Goal: Communication & Community: Ask a question

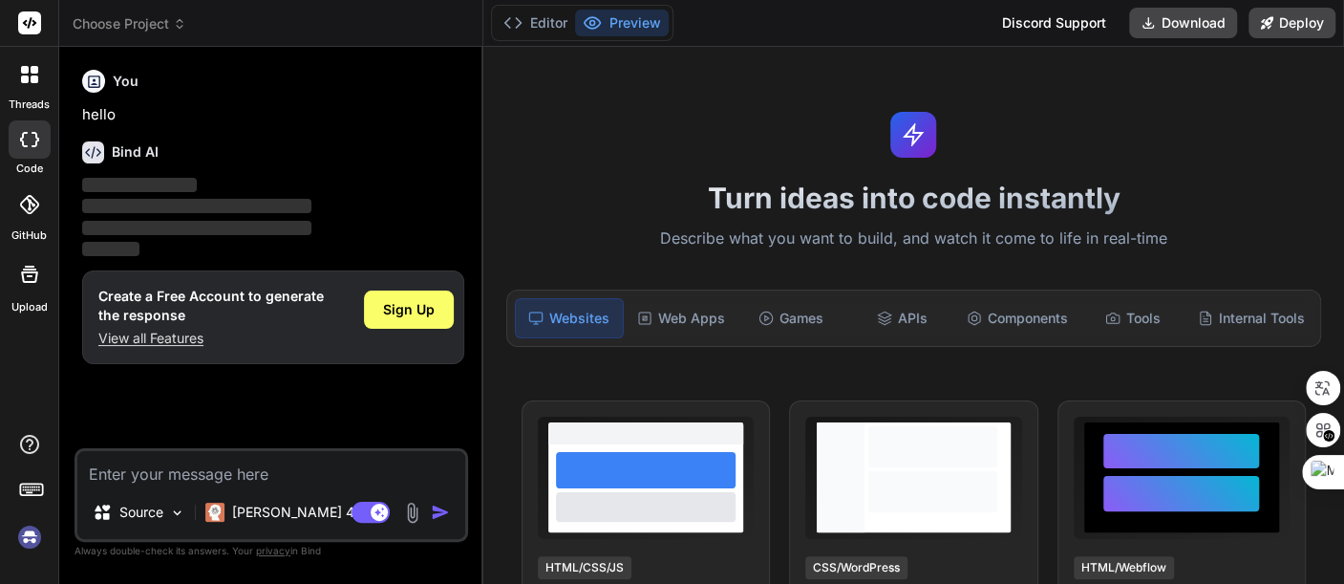
click at [27, 532] on img at bounding box center [29, 537] width 32 height 32
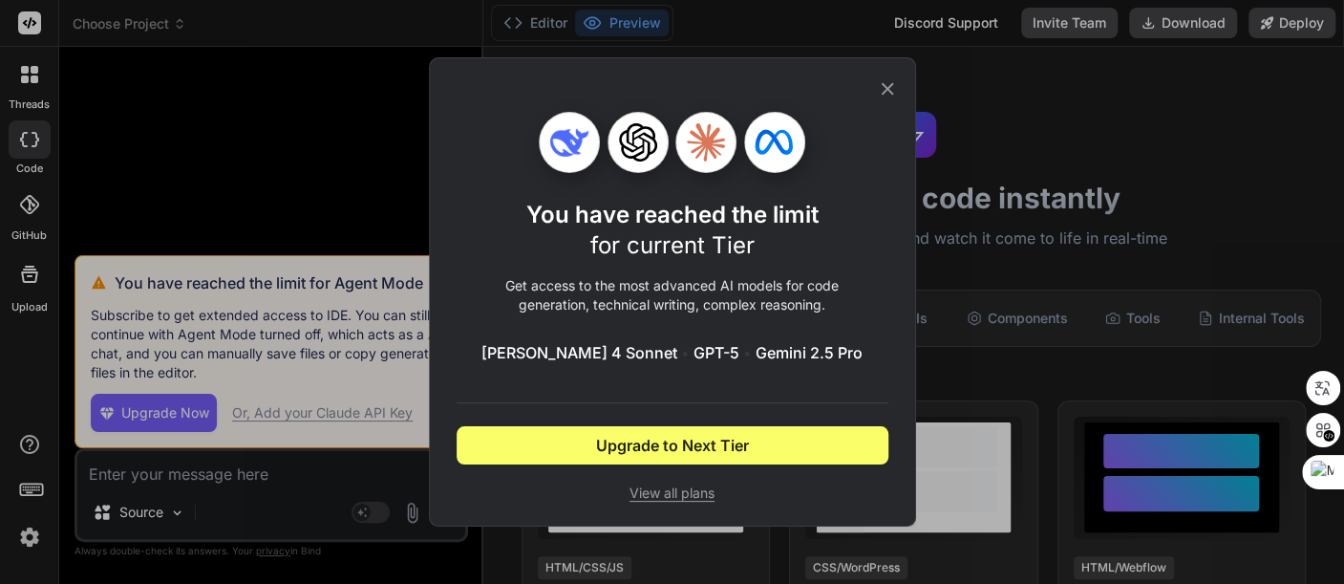
click at [892, 88] on icon at bounding box center [887, 88] width 21 height 21
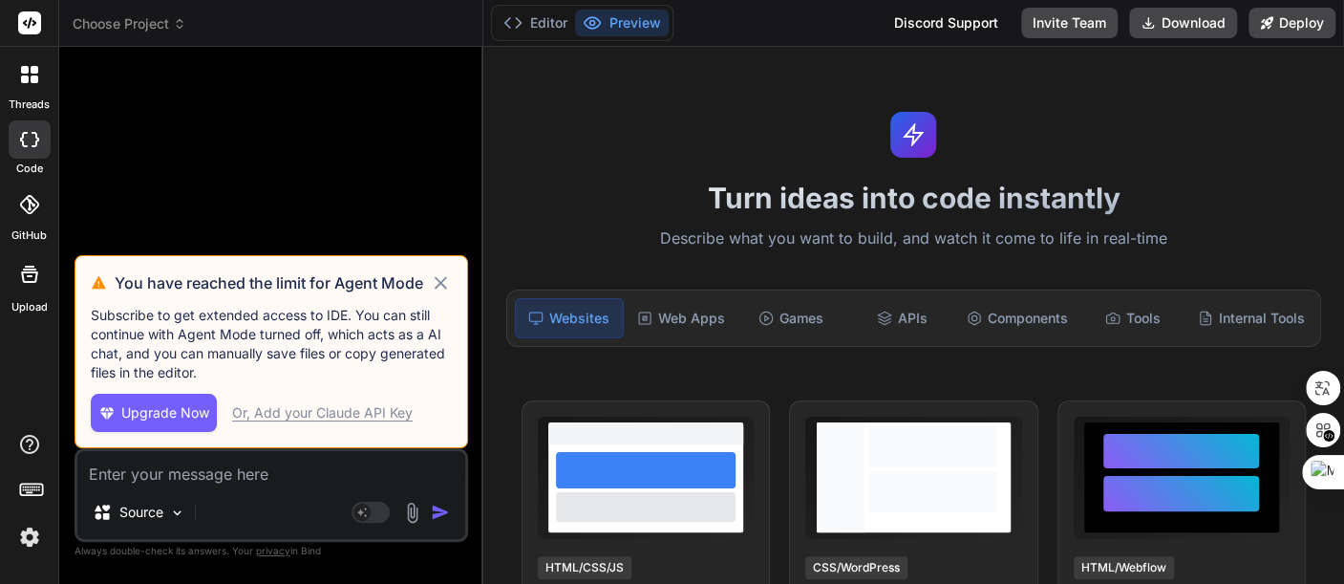
click at [443, 278] on icon at bounding box center [441, 282] width 22 height 23
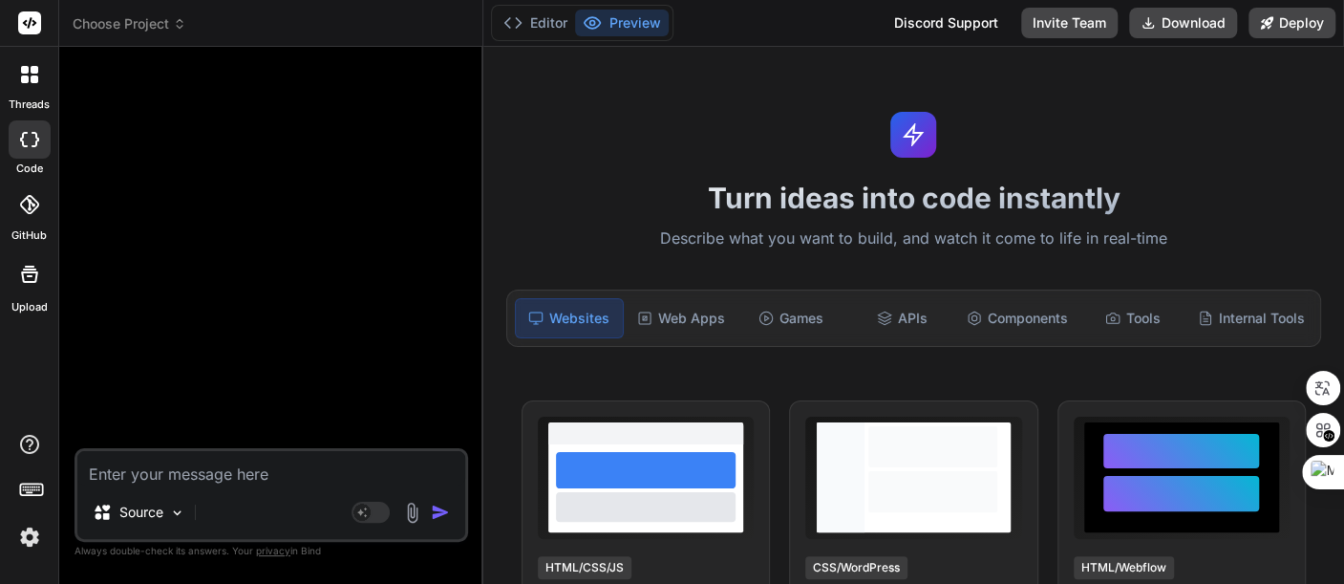
click at [243, 466] on textarea at bounding box center [271, 468] width 388 height 34
type textarea "x"
type textarea "H"
type textarea "x"
type textarea "He"
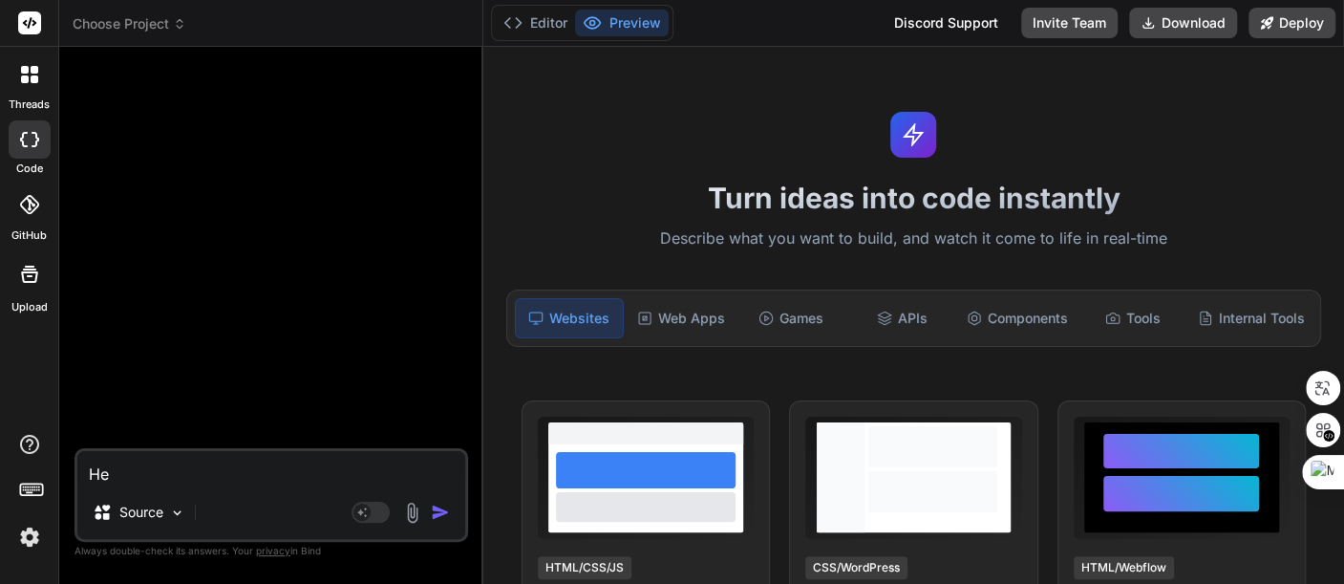
type textarea "x"
type textarea "Hel"
type textarea "x"
type textarea "Hell"
type textarea "x"
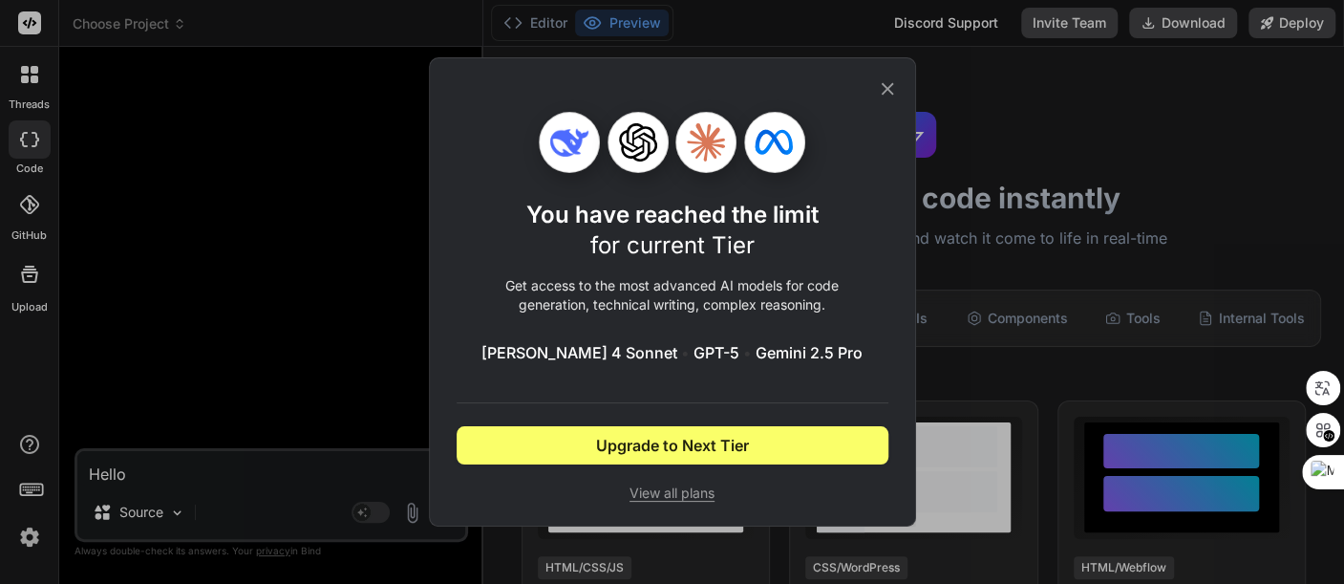
type textarea "Hello"
click at [890, 82] on icon at bounding box center [887, 88] width 21 height 21
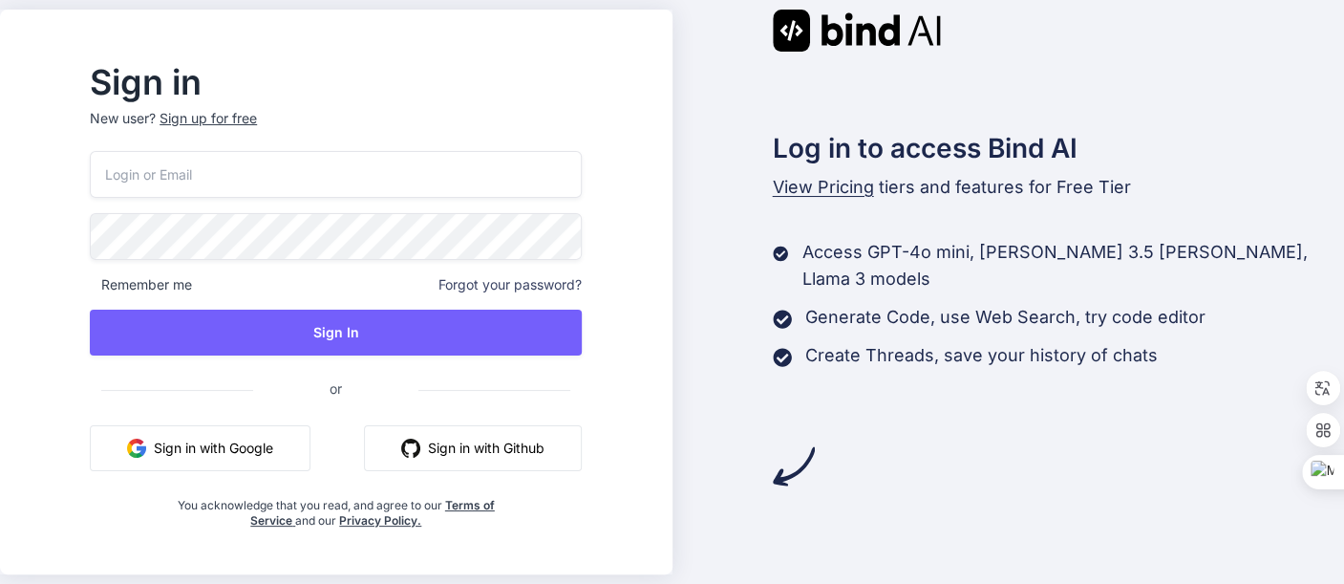
click at [247, 453] on button "Sign in with Google" at bounding box center [200, 448] width 221 height 46
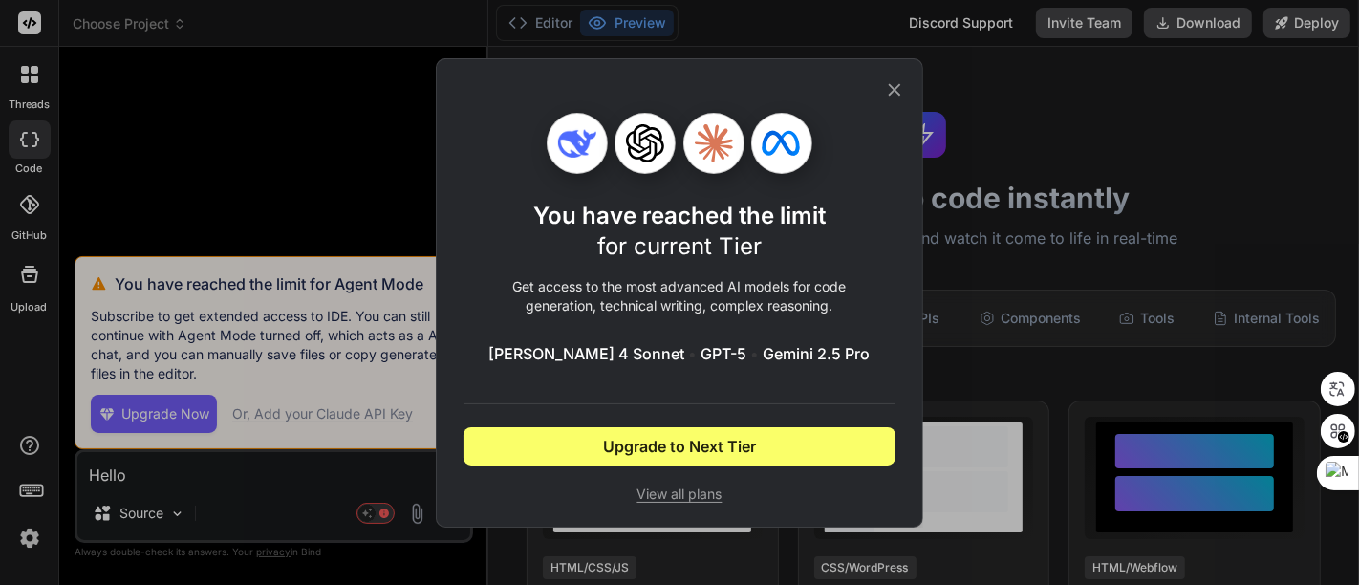
click at [896, 91] on icon at bounding box center [895, 89] width 12 height 12
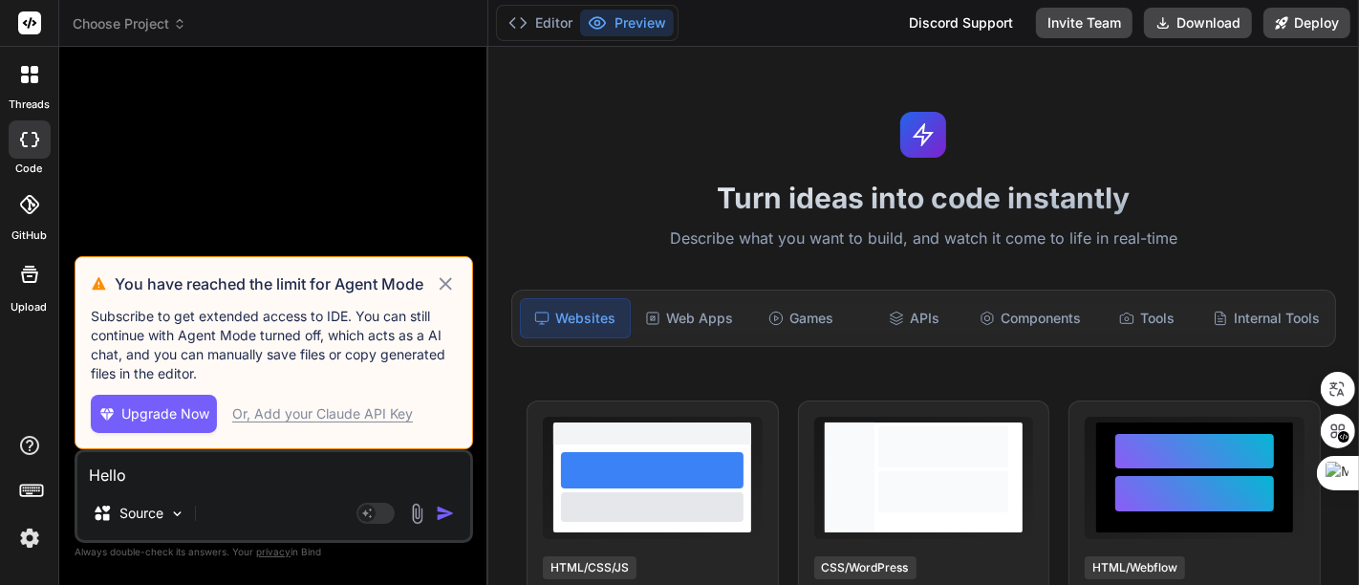
click at [447, 285] on icon at bounding box center [445, 283] width 12 height 12
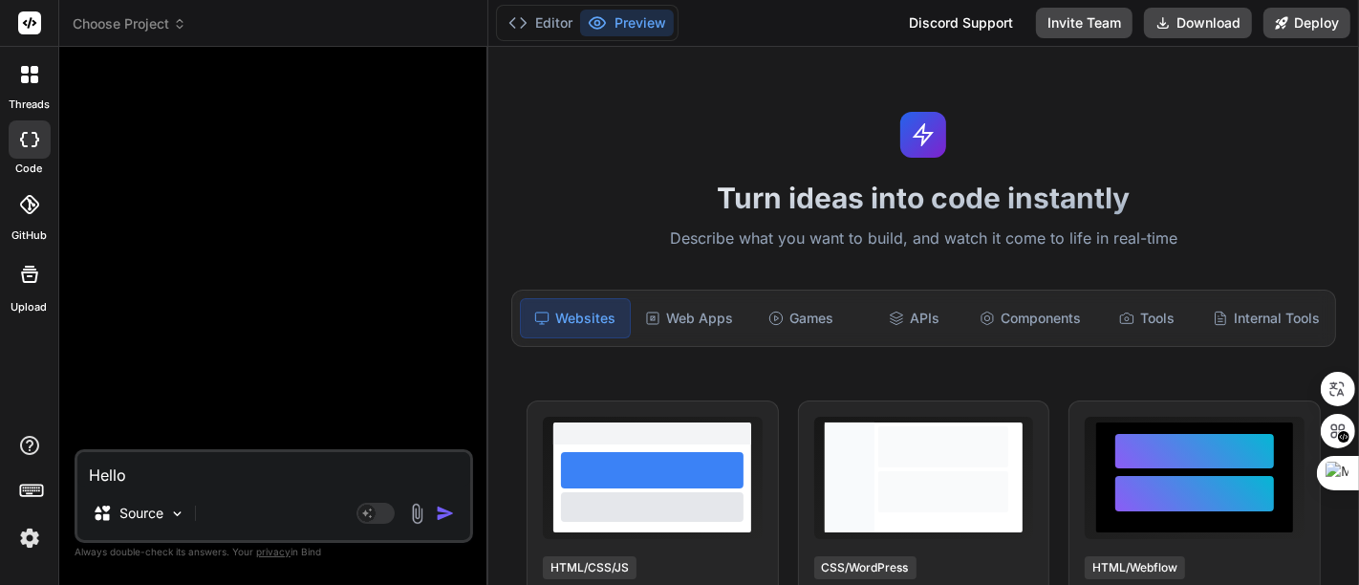
click at [24, 537] on img at bounding box center [29, 538] width 32 height 32
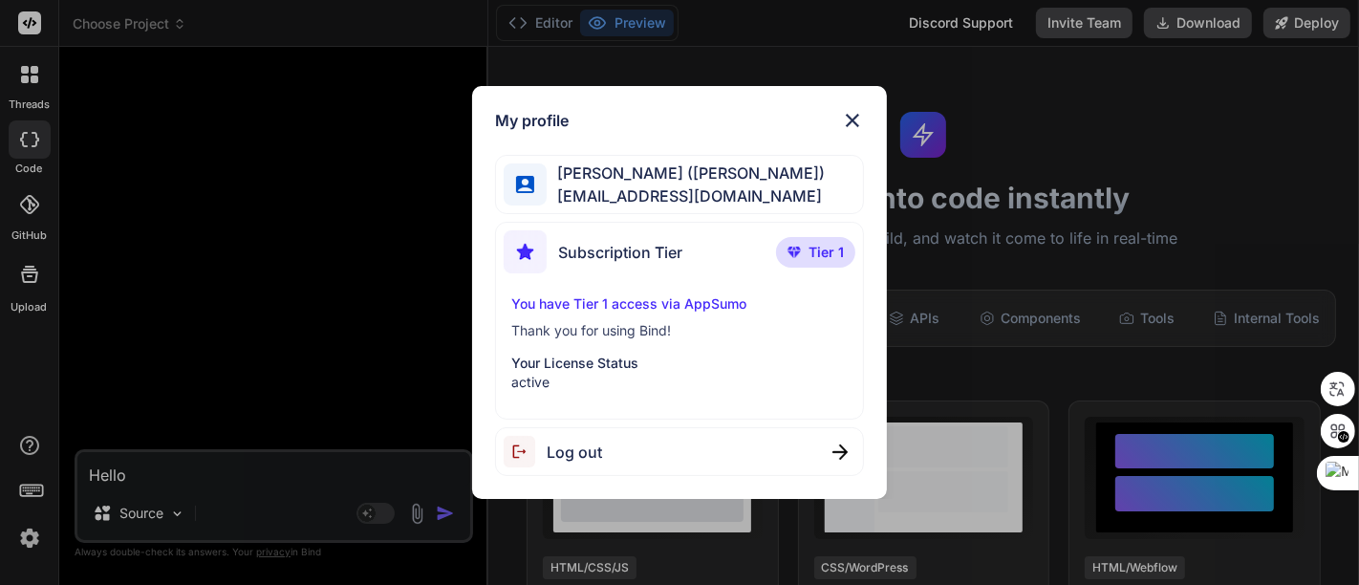
click at [589, 447] on span "Log out" at bounding box center [574, 451] width 55 height 23
type textarea "x"
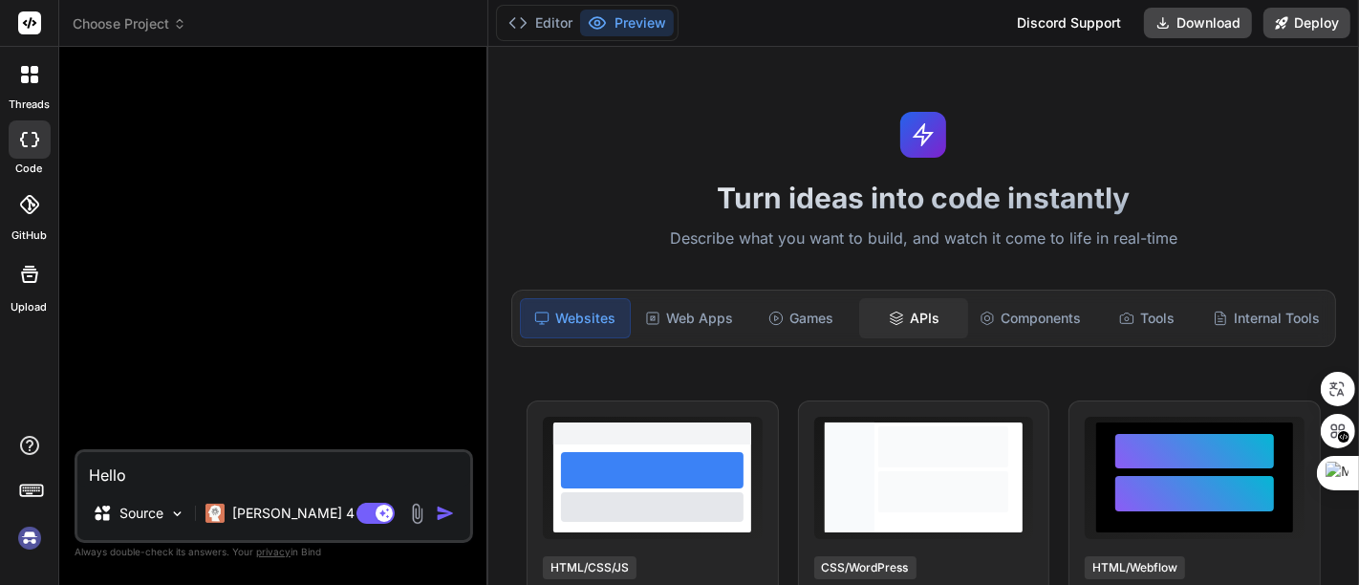
scroll to position [35, 0]
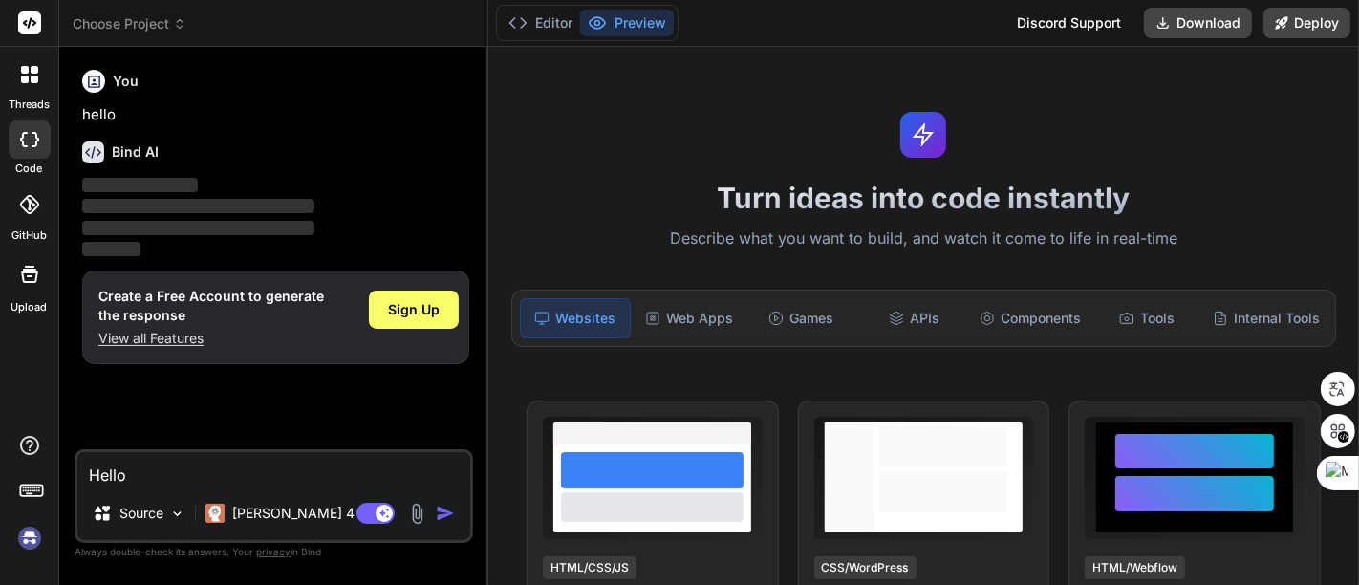
click at [191, 334] on p "View all Features" at bounding box center [210, 338] width 225 height 19
click at [30, 535] on img at bounding box center [29, 538] width 32 height 32
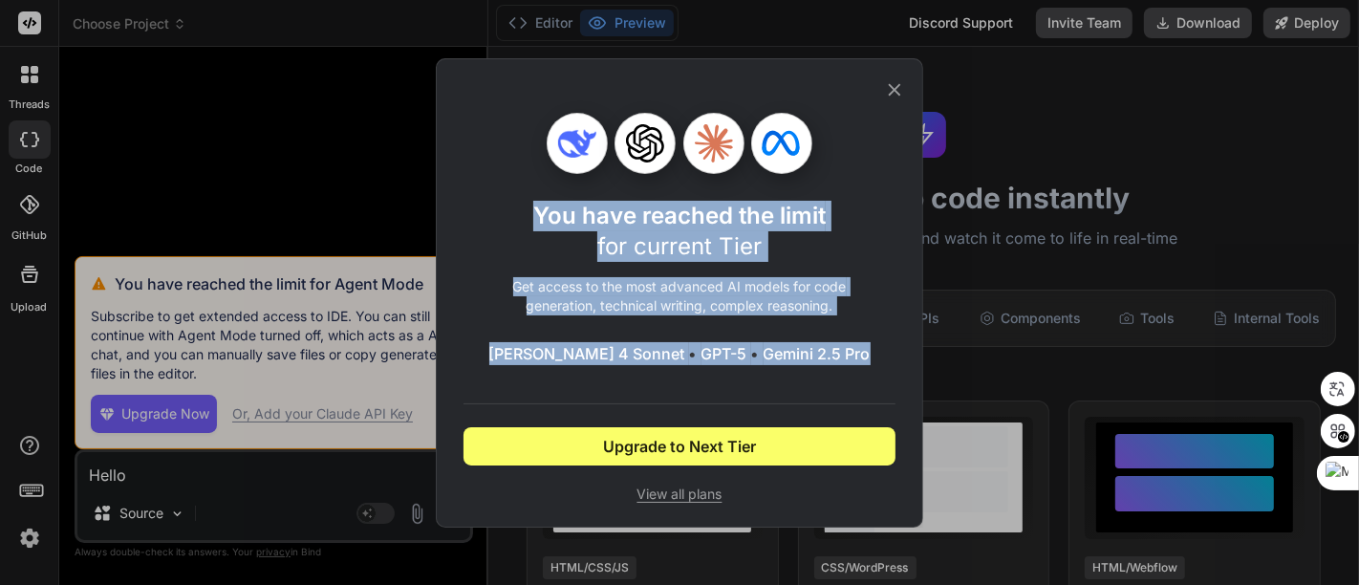
drag, startPoint x: 516, startPoint y: 191, endPoint x: 844, endPoint y: 361, distance: 369.2
click at [844, 361] on div "You have reached the limit for current Tier Get access to the most advanced AI …" at bounding box center [679, 308] width 432 height 391
copy div "You have reached the limit for current Tier Get access to the most advanced AI …"
click at [815, 238] on h1 "You have reached the limit for current Tier" at bounding box center [679, 231] width 292 height 61
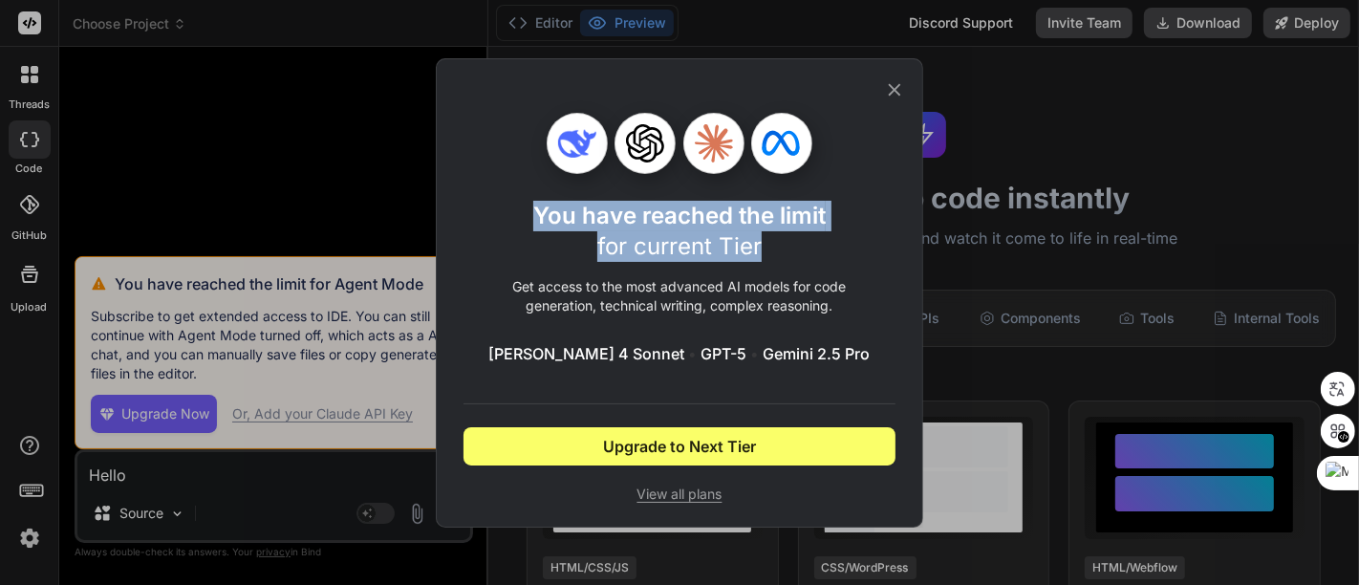
drag, startPoint x: 531, startPoint y: 218, endPoint x: 789, endPoint y: 251, distance: 260.1
click at [789, 251] on div "You have reached the limit for current Tier" at bounding box center [679, 231] width 432 height 61
copy h1 "You have reached the limit for current Tier"
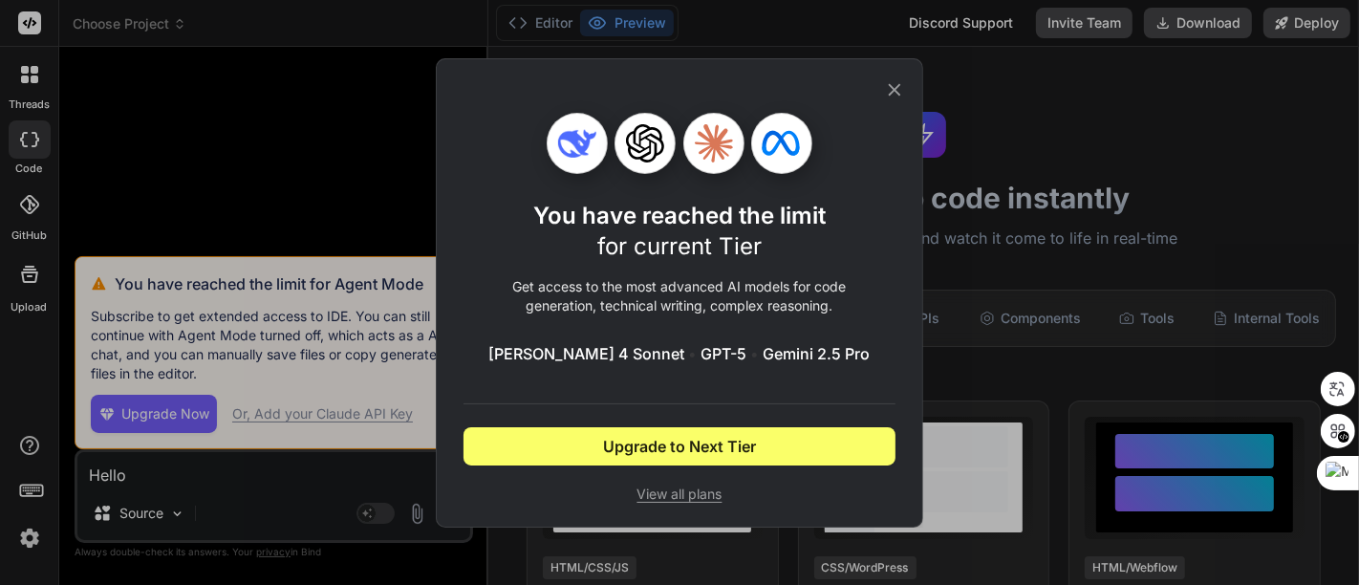
click at [892, 89] on icon at bounding box center [894, 89] width 21 height 21
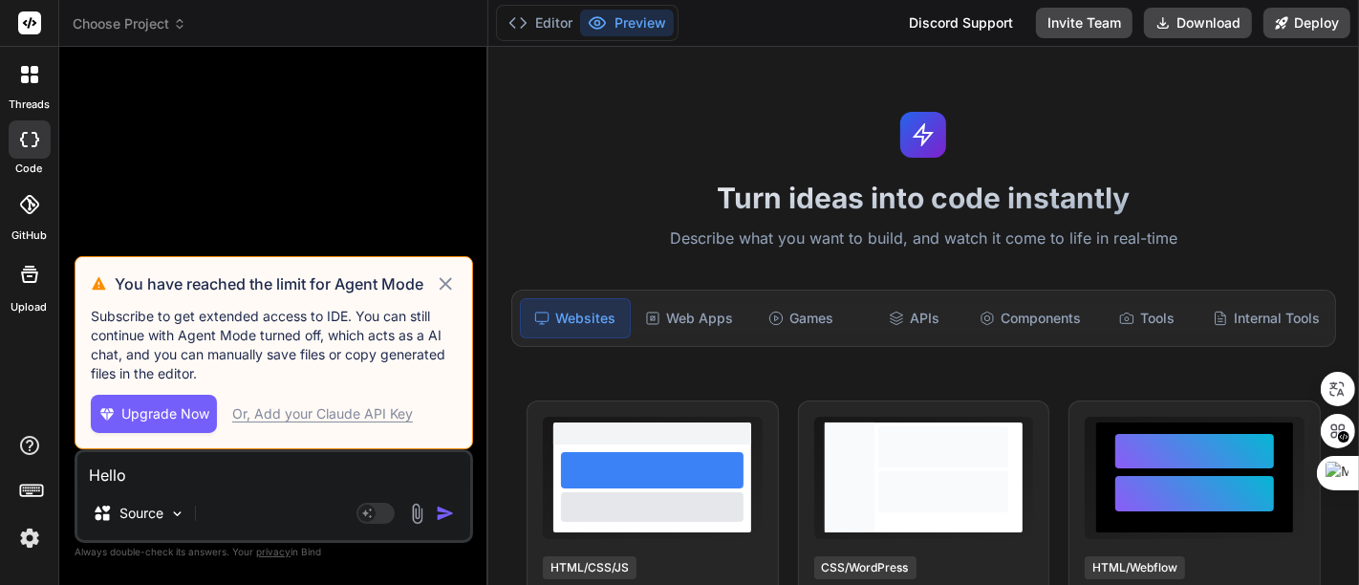
click at [8, 535] on div at bounding box center [29, 494] width 58 height 120
click at [19, 536] on img at bounding box center [29, 538] width 32 height 32
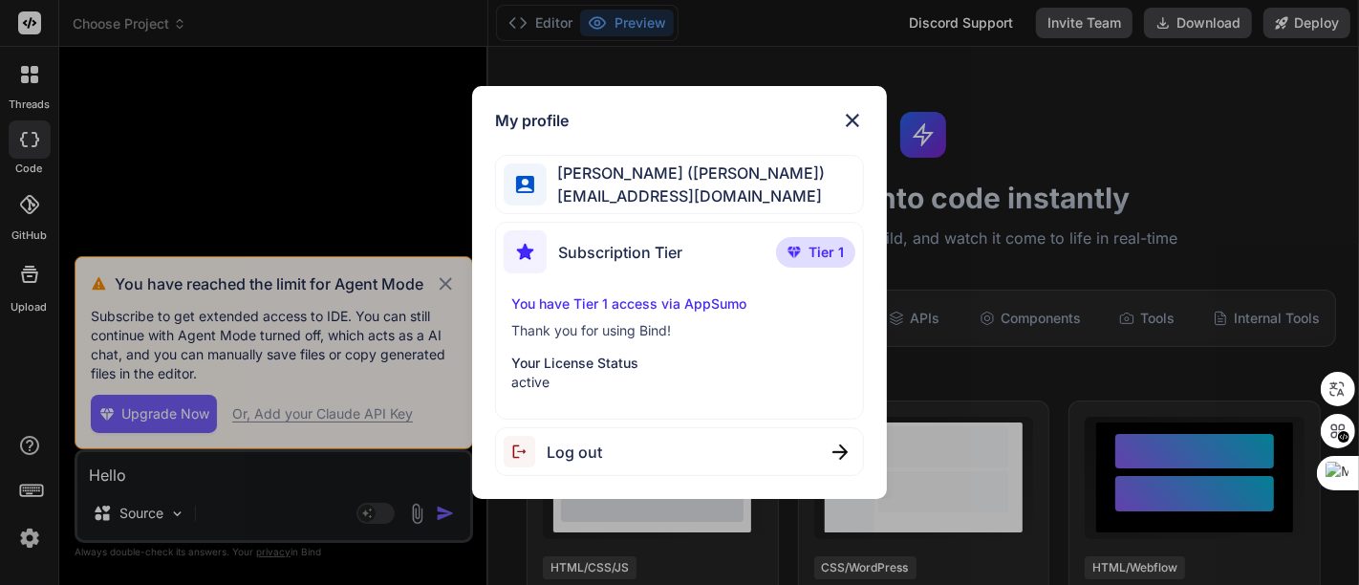
click at [594, 449] on span "Log out" at bounding box center [574, 451] width 55 height 23
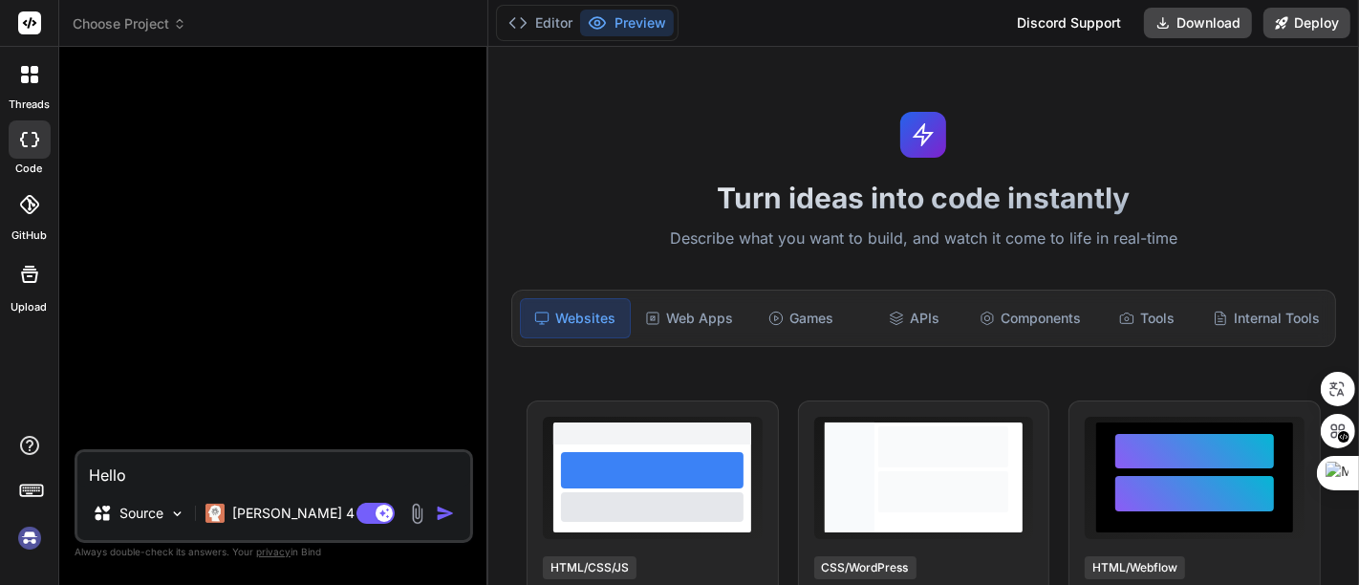
scroll to position [35, 0]
click at [26, 536] on img at bounding box center [29, 538] width 32 height 32
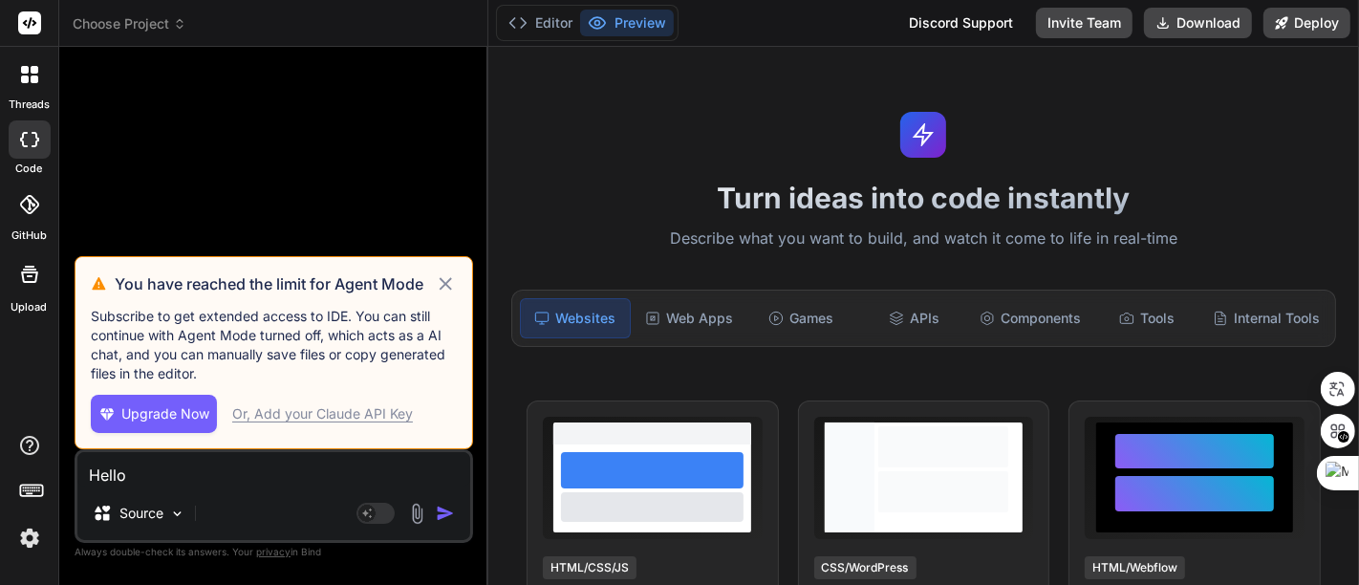
click at [442, 287] on icon at bounding box center [445, 283] width 12 height 12
type textarea "x"
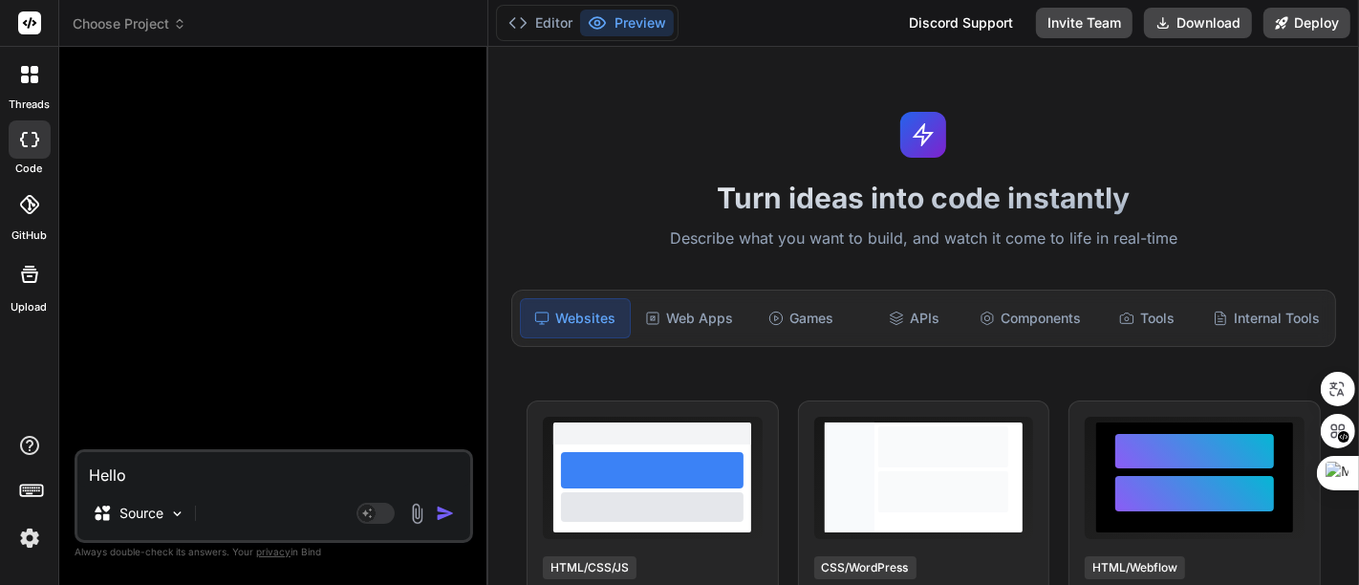
click at [230, 468] on textarea "Hello" at bounding box center [273, 469] width 393 height 34
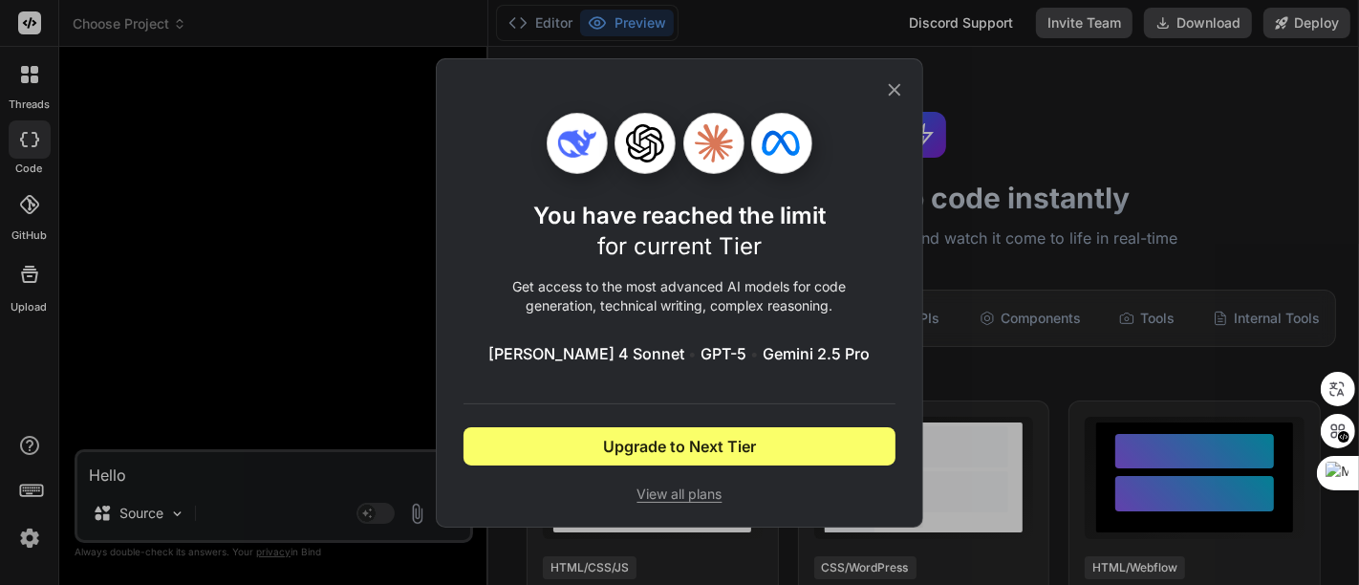
click at [895, 88] on icon at bounding box center [895, 89] width 12 height 12
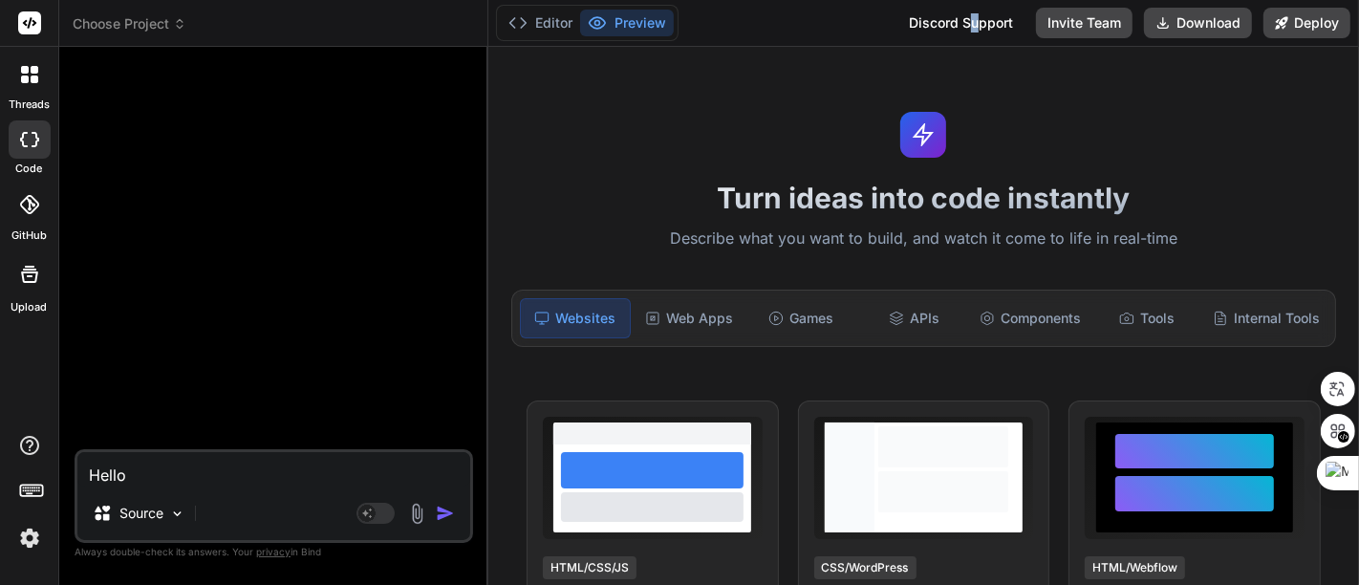
click at [975, 20] on div "Discord Support" at bounding box center [960, 23] width 127 height 31
click at [959, 23] on div "Discord Support" at bounding box center [960, 23] width 127 height 31
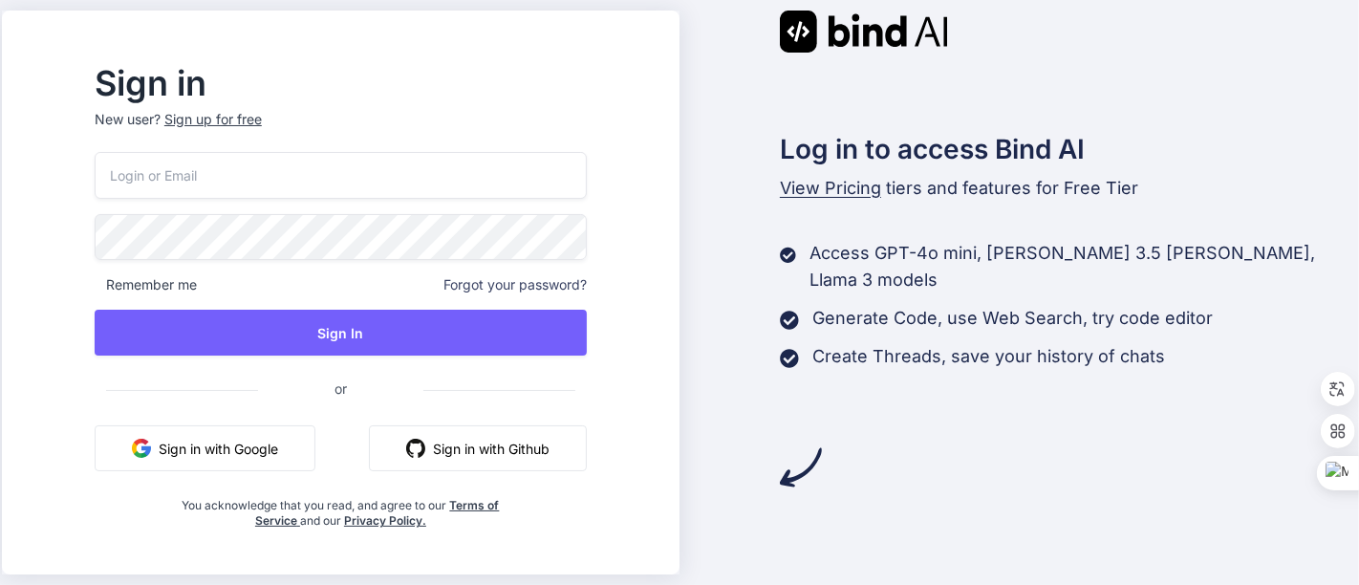
click at [271, 448] on button "Sign in with Google" at bounding box center [205, 448] width 221 height 46
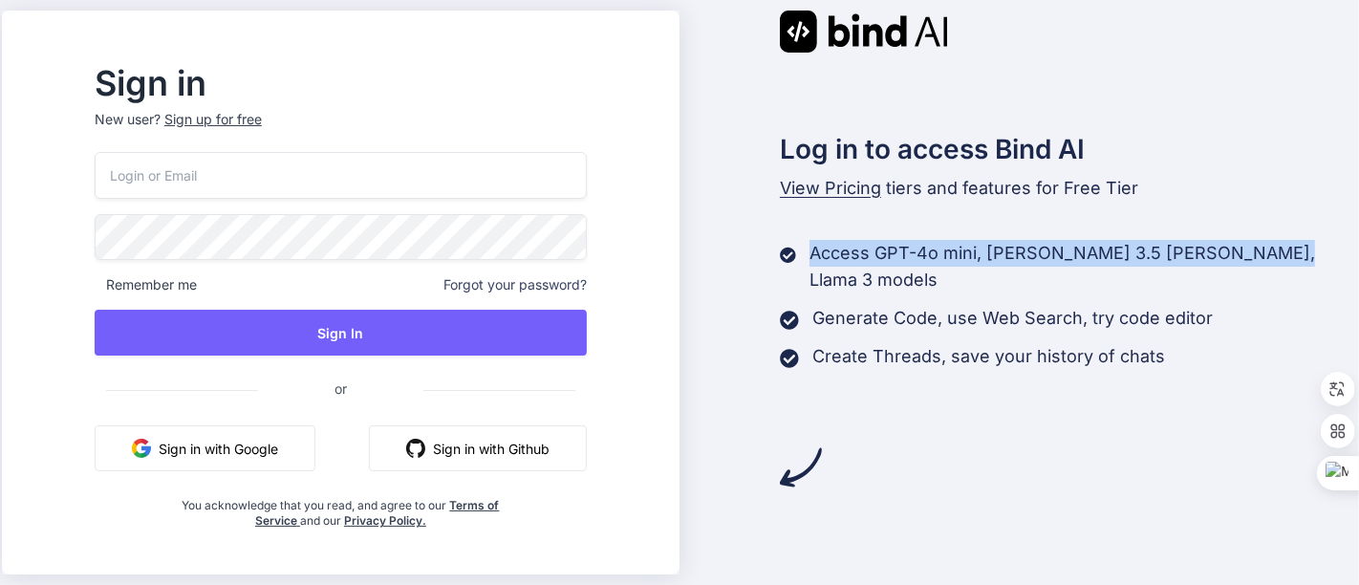
drag, startPoint x: 812, startPoint y: 249, endPoint x: 909, endPoint y: 279, distance: 100.9
click at [909, 279] on p "Access GPT-4o mini, Claude 3.5 Haiku, Llama 3 models" at bounding box center [1082, 267] width 547 height 54
copy p "Access GPT-4o mini, Claude 3.5 Haiku, Llama 3 models"
click at [728, 126] on div "Log in to access Bind AI View Pricing tiers and features for Free Tier Access G…" at bounding box center [1017, 250] width 677 height 478
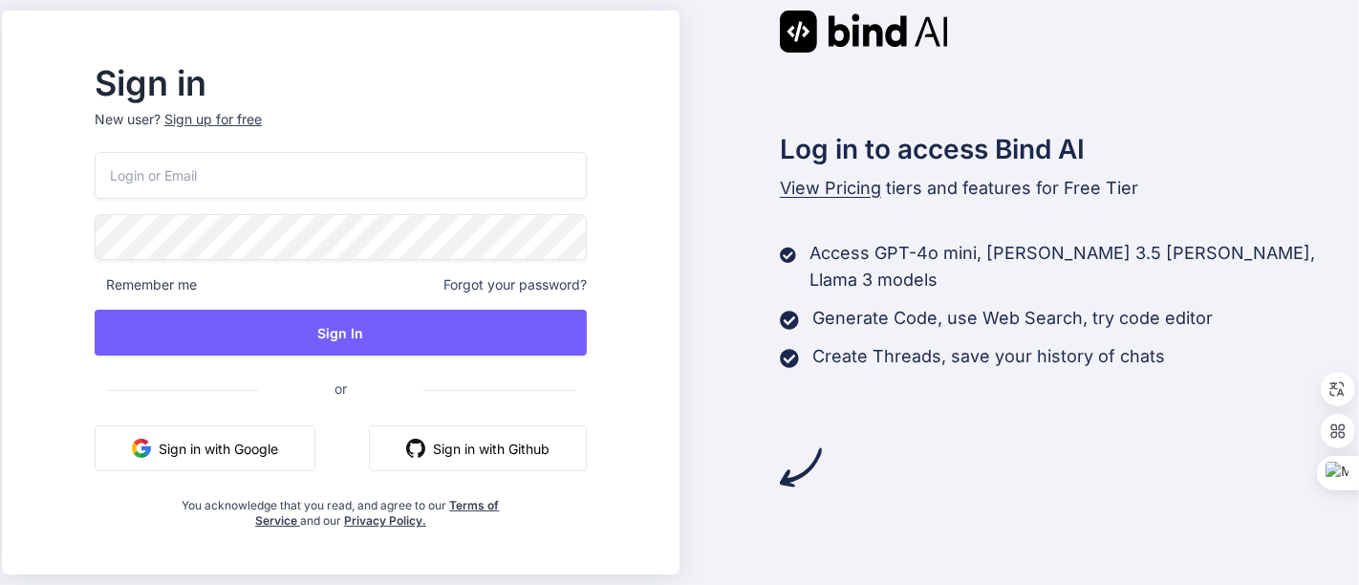
click at [274, 454] on button "Sign in with Google" at bounding box center [205, 448] width 221 height 46
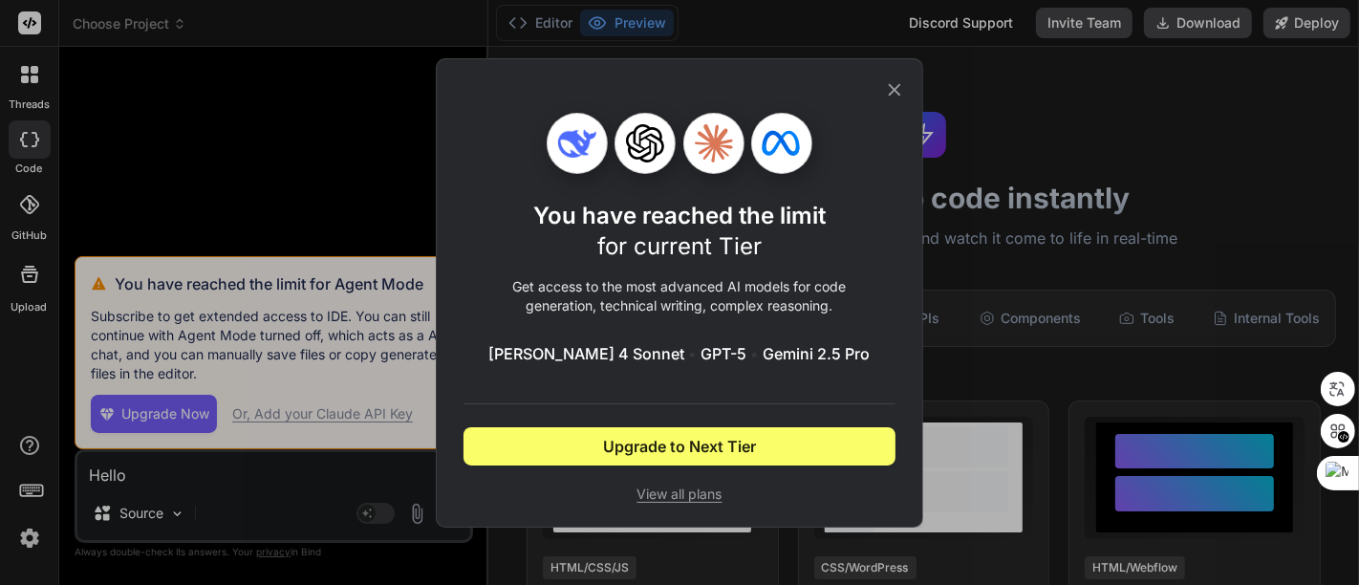
click at [899, 87] on icon at bounding box center [894, 89] width 21 height 21
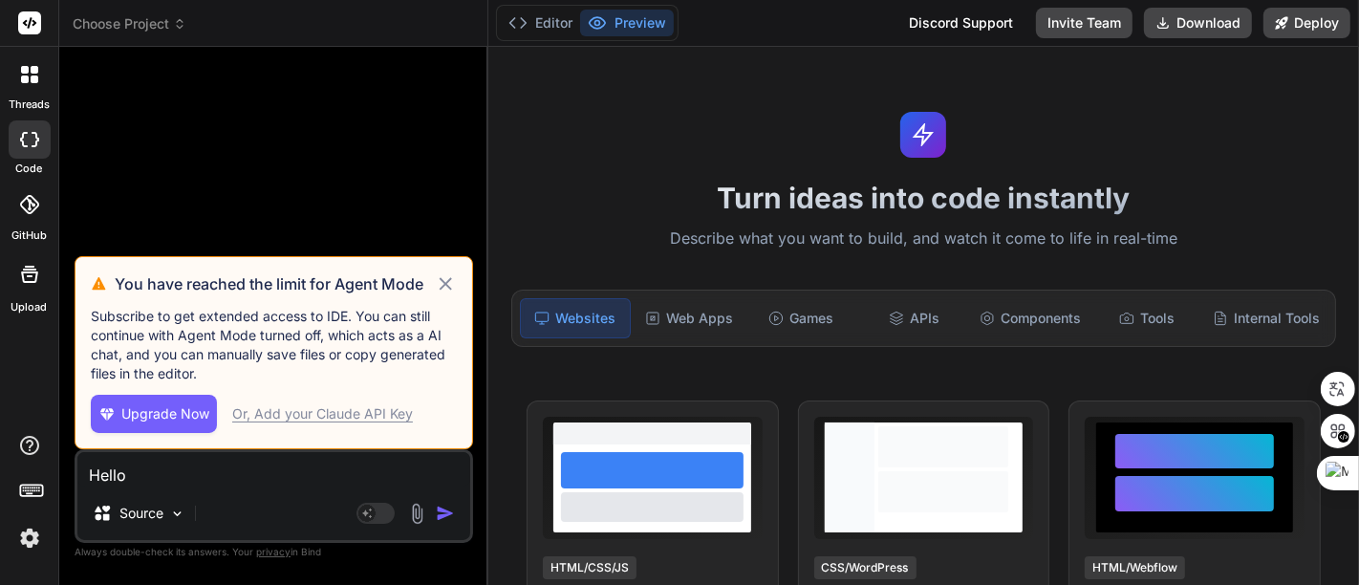
click at [960, 24] on div "Discord Support" at bounding box center [960, 23] width 127 height 31
click at [210, 470] on textarea "Hello" at bounding box center [273, 469] width 393 height 34
click at [445, 279] on icon at bounding box center [446, 283] width 22 height 23
type textarea "x"
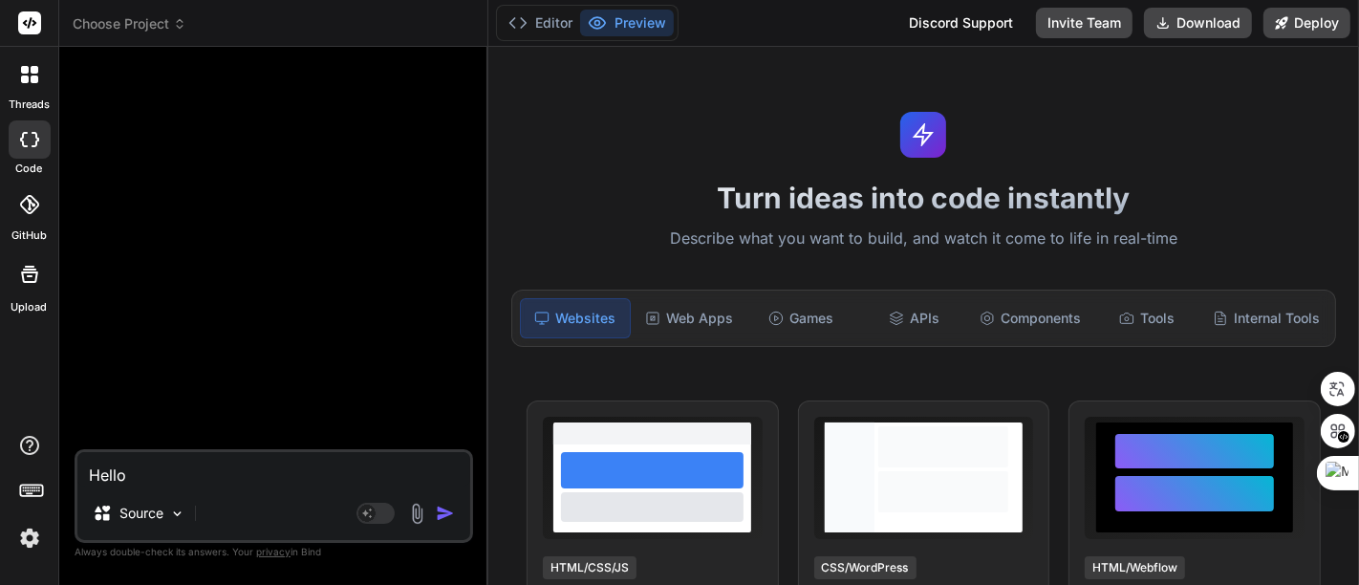
click at [243, 470] on textarea "Hello" at bounding box center [273, 469] width 393 height 34
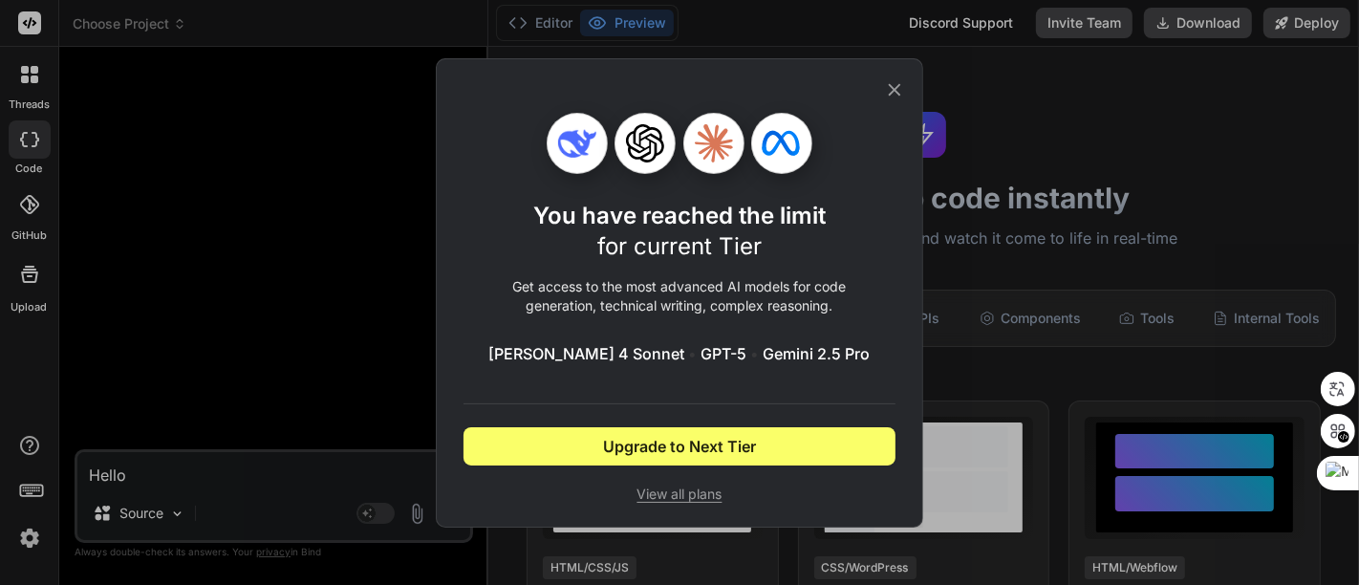
click at [898, 83] on icon at bounding box center [894, 89] width 21 height 21
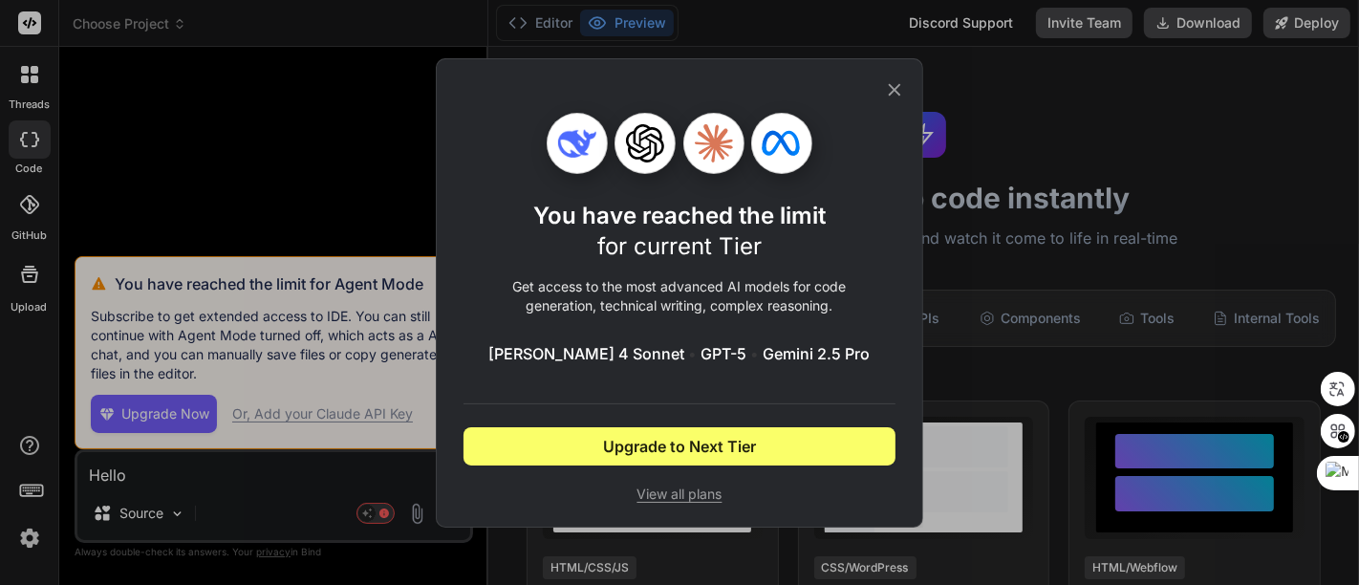
click at [900, 96] on icon at bounding box center [894, 89] width 21 height 21
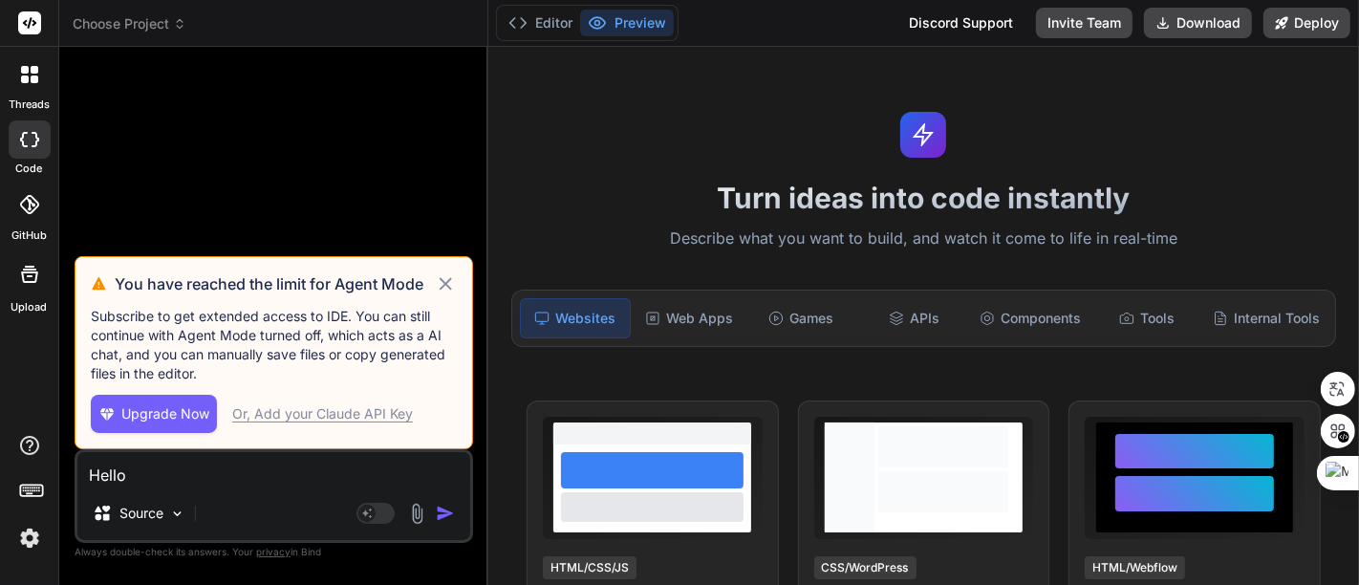
click at [444, 280] on icon at bounding box center [446, 283] width 22 height 23
type textarea "x"
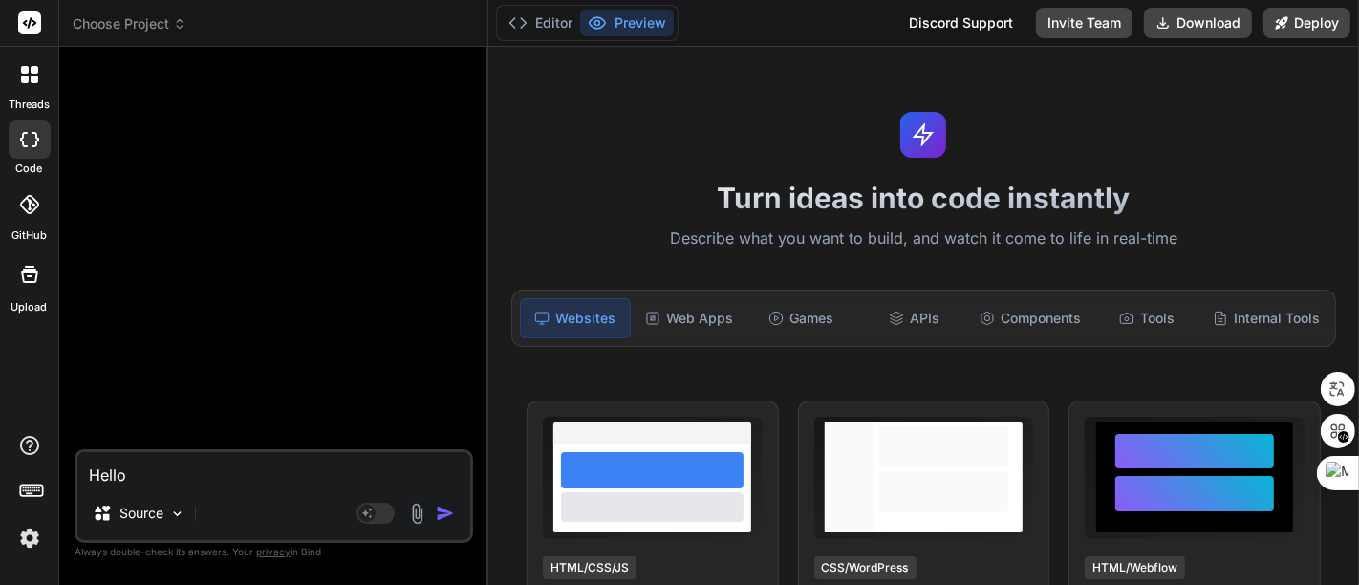
click at [231, 474] on textarea "Hello" at bounding box center [273, 469] width 393 height 34
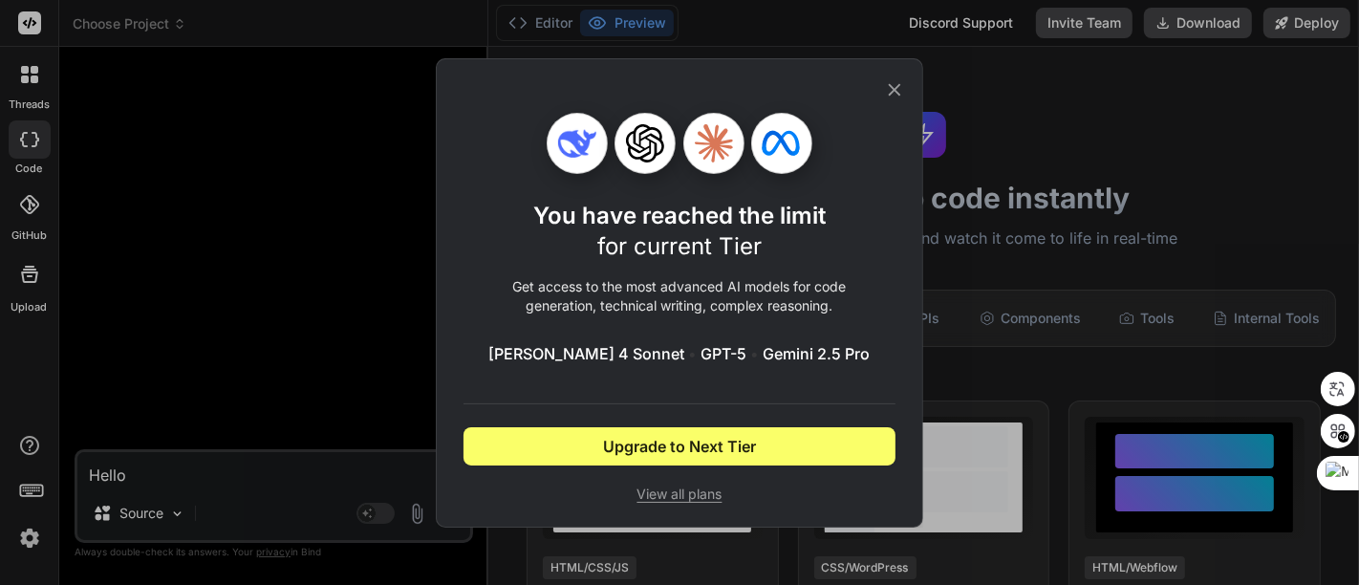
click at [897, 86] on icon at bounding box center [895, 89] width 12 height 12
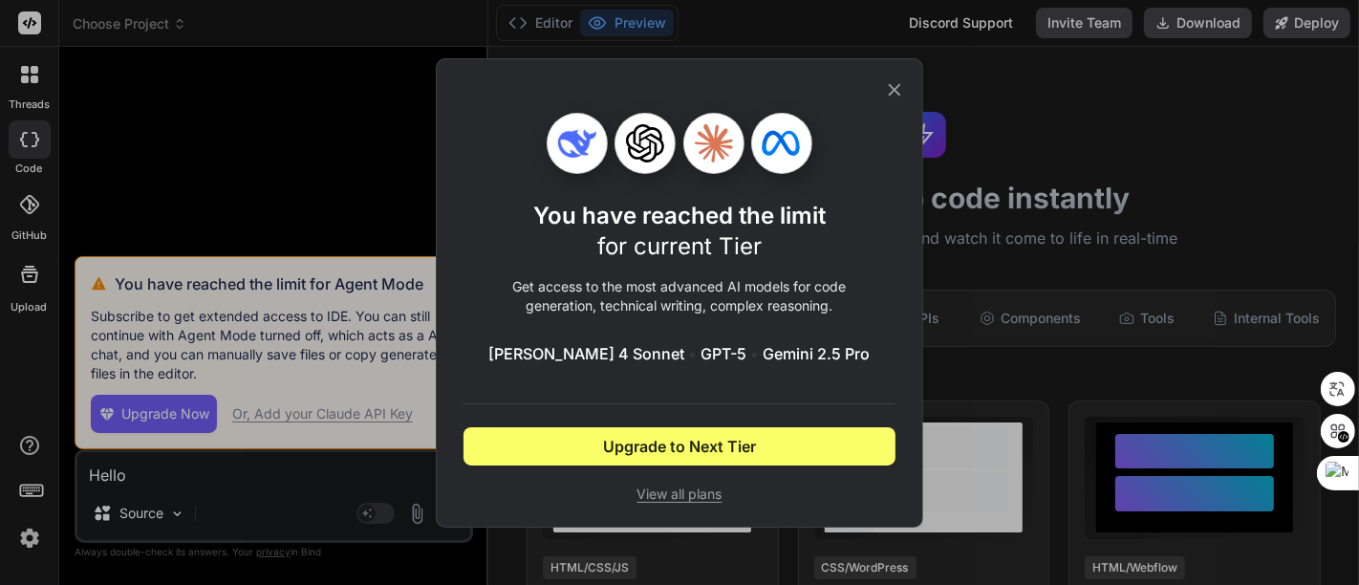
click at [892, 86] on icon at bounding box center [894, 89] width 21 height 21
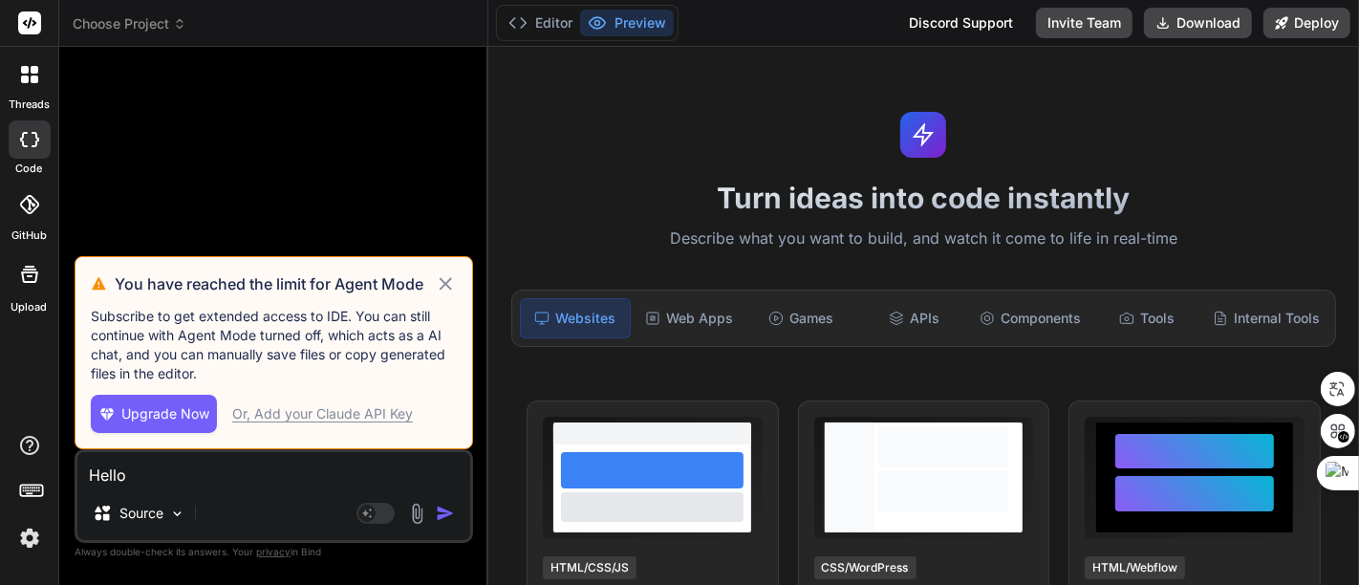
click at [441, 285] on icon at bounding box center [446, 283] width 22 height 23
type textarea "x"
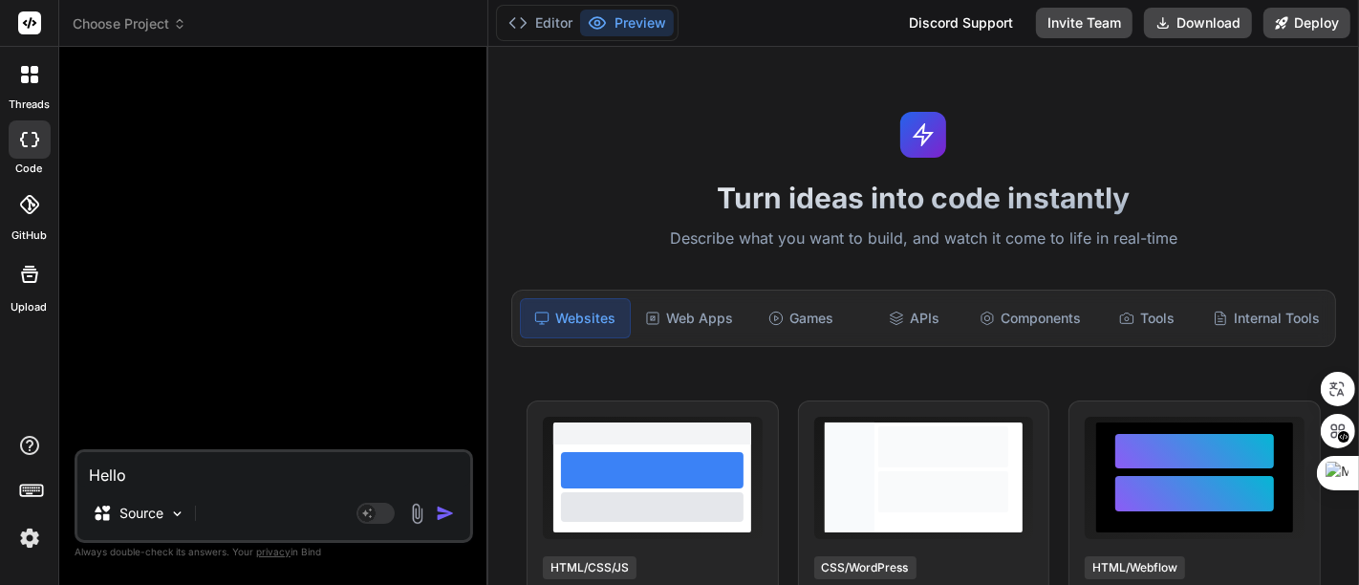
click at [948, 10] on div "Discord Support" at bounding box center [960, 23] width 127 height 31
